Goal: Register for event/course

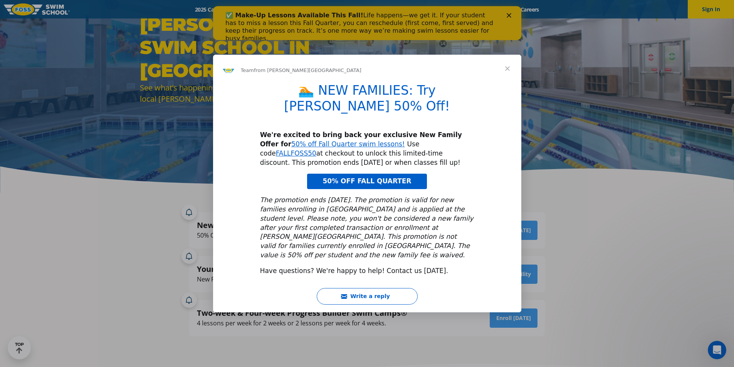
click at [508, 80] on span "Close" at bounding box center [507, 69] width 28 height 28
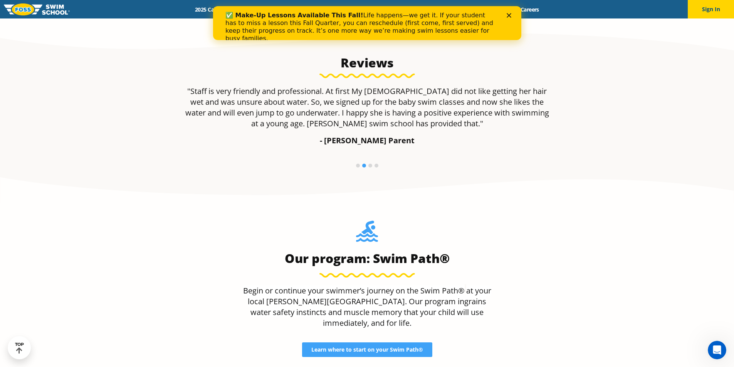
scroll to position [706, 0]
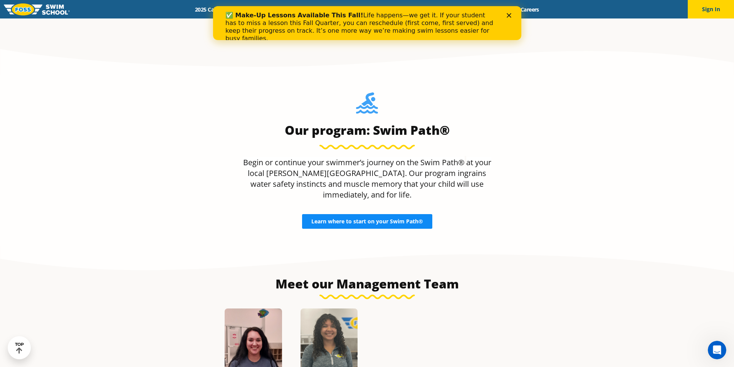
click at [396, 219] on span "Learn where to start on your Swim Path®" at bounding box center [367, 221] width 112 height 5
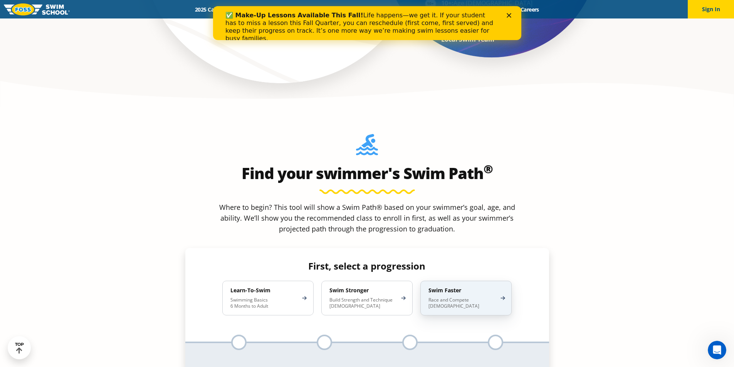
click at [489, 297] on p "Race and Compete 8-17 Years Old" at bounding box center [461, 303] width 67 height 12
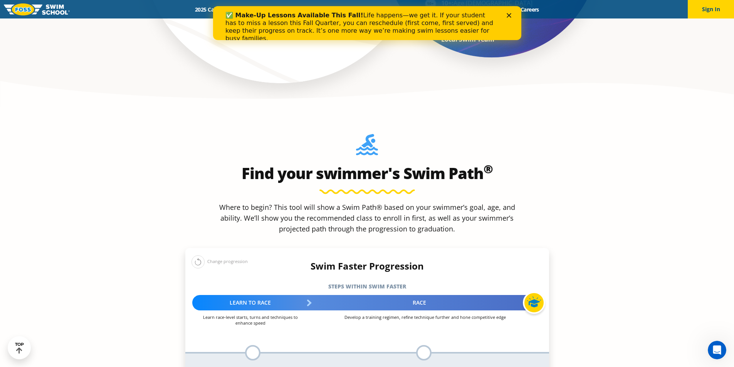
scroll to position [706, 0]
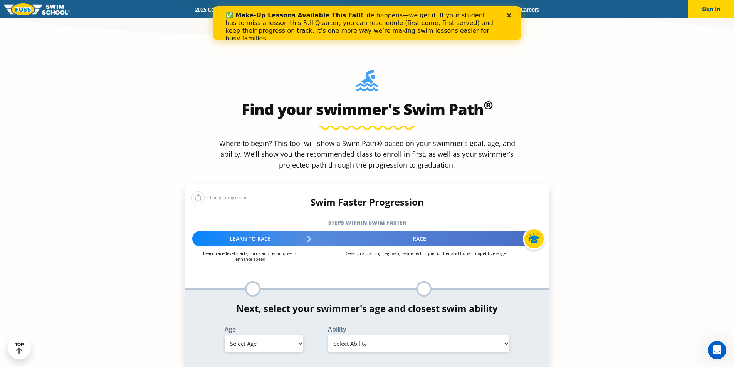
click at [281, 336] on select "Select Age 6 months - 1 year 1 year 2 years 3 years 4 years 5 years 6 years 7 y…" at bounding box center [264, 344] width 79 height 16
select select "16-years-"
click at [225, 336] on select "Select Age 6 months - 1 year 1 year 2 years 3 years 4 years 5 years 6 years 7 y…" at bounding box center [264, 344] width 79 height 16
click at [360, 336] on select "Select Ability First in-water experience When in the water, reliant on a life j…" at bounding box center [419, 344] width 182 height 16
select select "16-years--swims-each-stroke-front-crawl-and-backstroke-75-ft-and-breaststroke-b…"
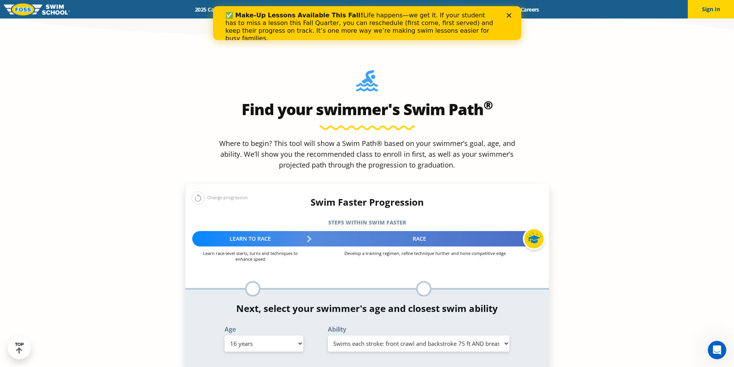
click at [328, 336] on select "Select Ability First in-water experience When in the water, reliant on a life j…" at bounding box center [419, 344] width 182 height 16
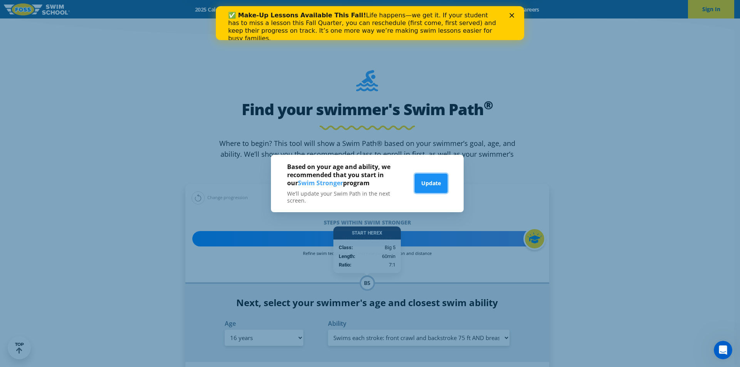
click at [430, 186] on button "Update" at bounding box center [430, 183] width 33 height 19
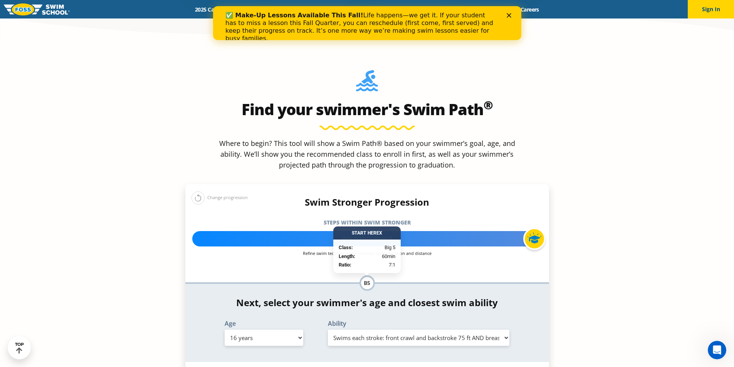
click at [369, 275] on div "B5" at bounding box center [366, 282] width 15 height 15
click at [455, 209] on div "Swim Stronger Progression Steps within Swim Stronger More about the Swim Strong…" at bounding box center [367, 244] width 364 height 94
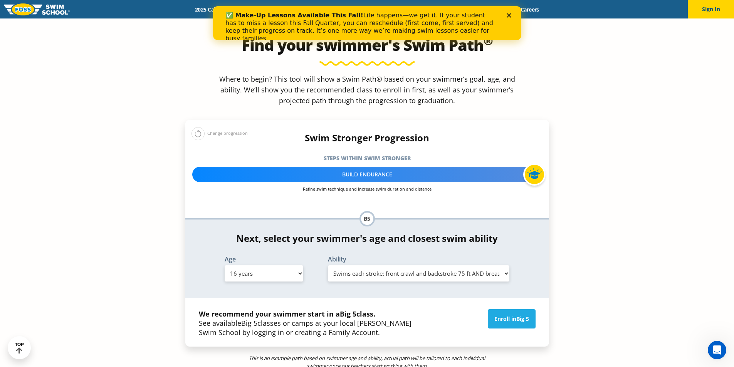
scroll to position [899, 0]
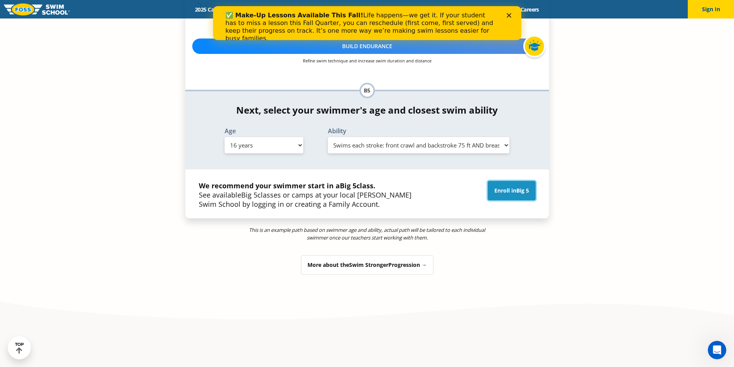
click at [502, 181] on link "Enroll in Big 5" at bounding box center [512, 190] width 48 height 19
